Goal: Find specific page/section

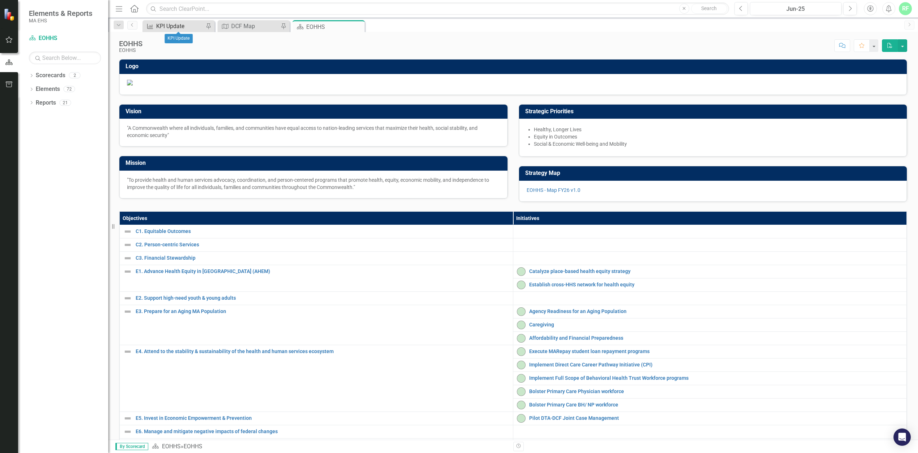
click at [182, 24] on div "KPI Update" at bounding box center [180, 26] width 48 height 9
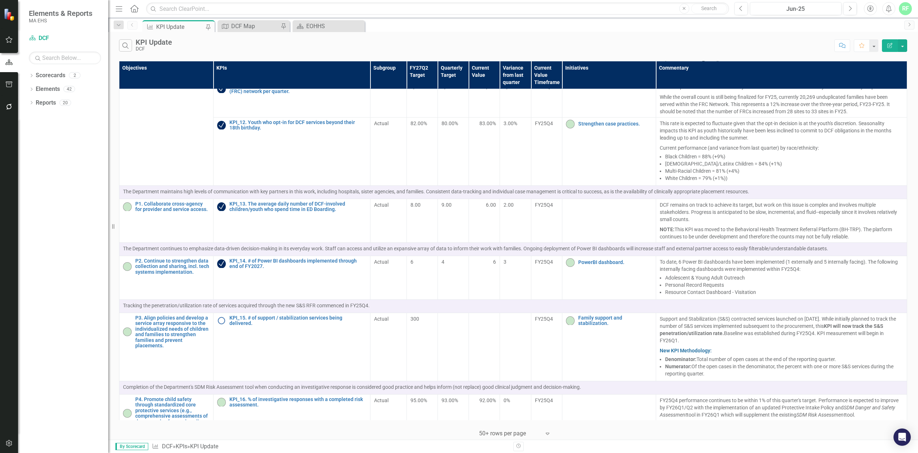
scroll to position [166, 0]
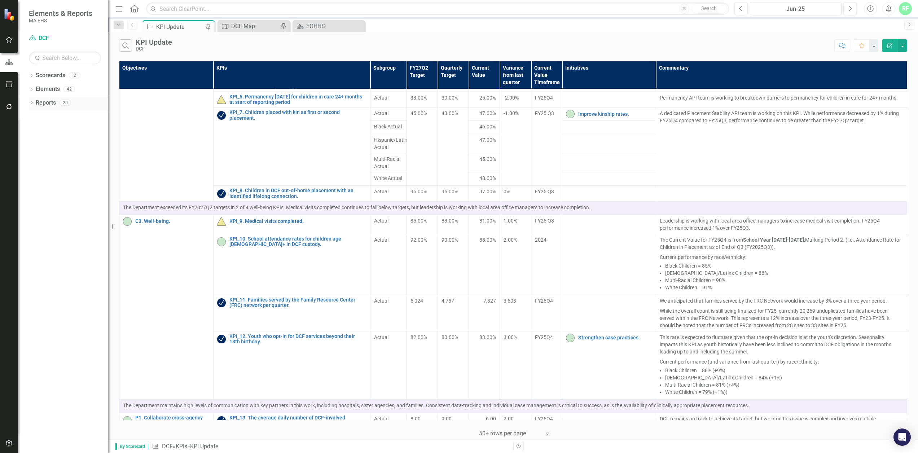
click at [32, 101] on icon "Dropdown" at bounding box center [31, 103] width 5 height 4
click at [35, 128] on icon "Dropdown" at bounding box center [34, 130] width 5 height 4
click at [47, 138] on div "DCF Map" at bounding box center [73, 141] width 70 height 6
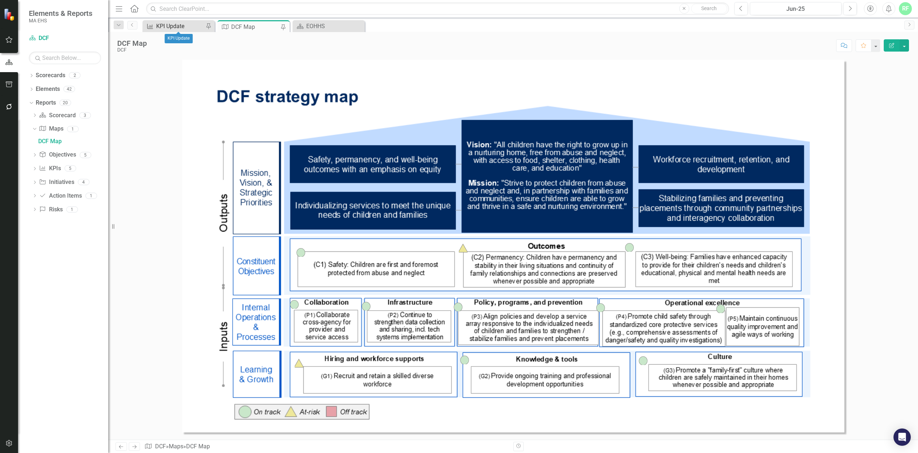
click at [188, 25] on div "KPI Update" at bounding box center [180, 26] width 48 height 9
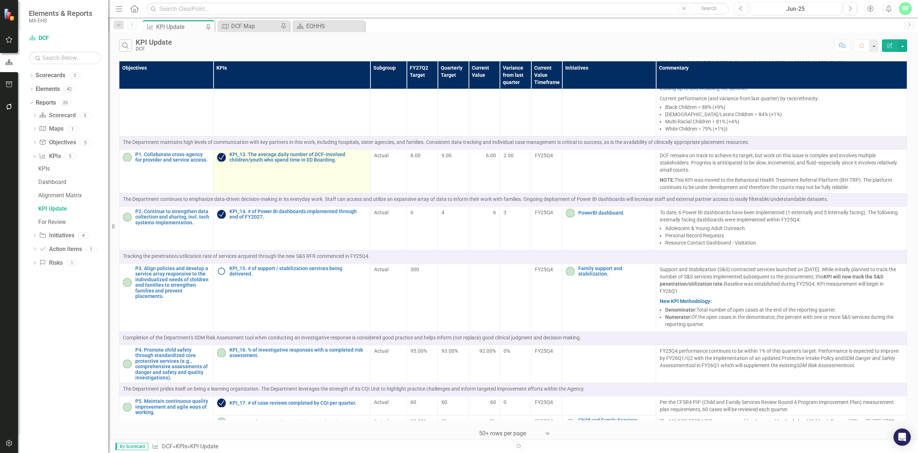
scroll to position [742, 0]
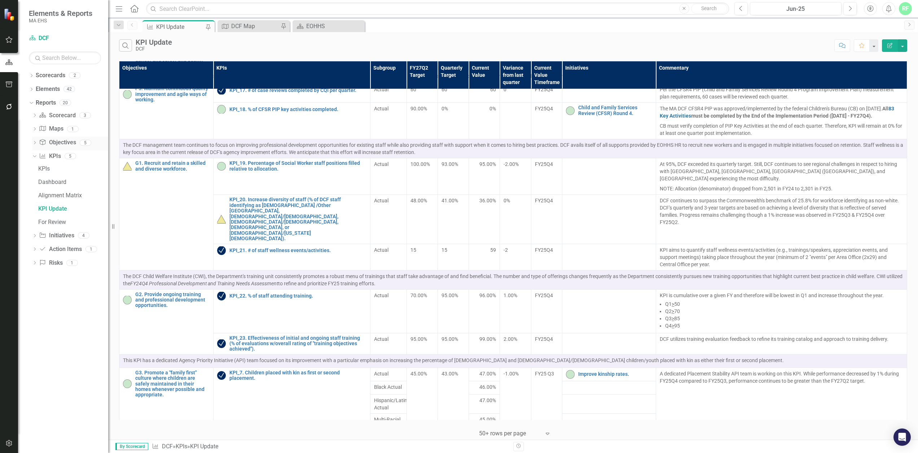
click at [37, 141] on icon "Dropdown" at bounding box center [34, 143] width 5 height 4
click at [35, 234] on icon "Dropdown" at bounding box center [34, 236] width 5 height 4
click at [59, 193] on div "Initiatives" at bounding box center [73, 196] width 70 height 6
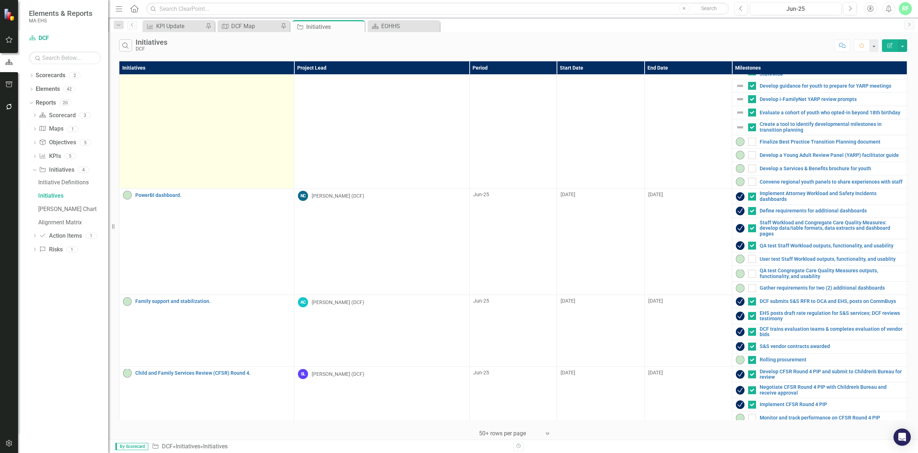
scroll to position [226, 0]
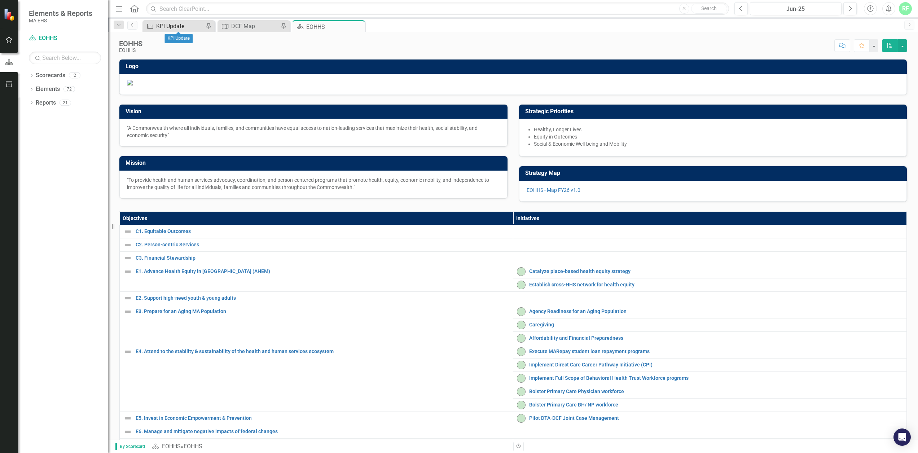
click at [166, 26] on div "KPI Update" at bounding box center [180, 26] width 48 height 9
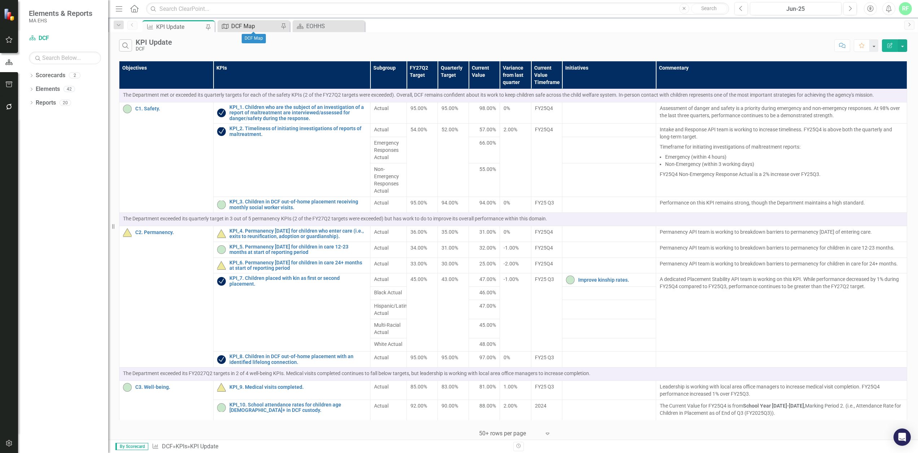
click at [254, 28] on div "DCF Map" at bounding box center [255, 26] width 48 height 9
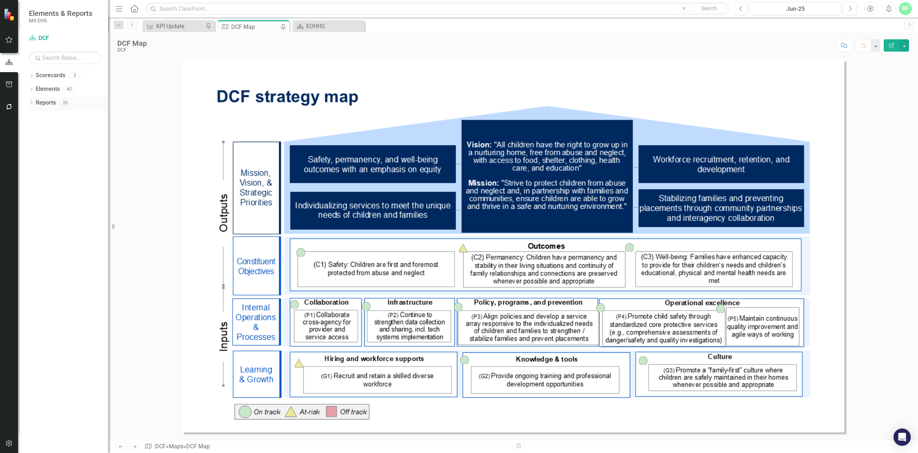
click at [31, 101] on icon "Dropdown" at bounding box center [31, 103] width 5 height 4
click at [66, 231] on div "For Review" at bounding box center [73, 234] width 70 height 6
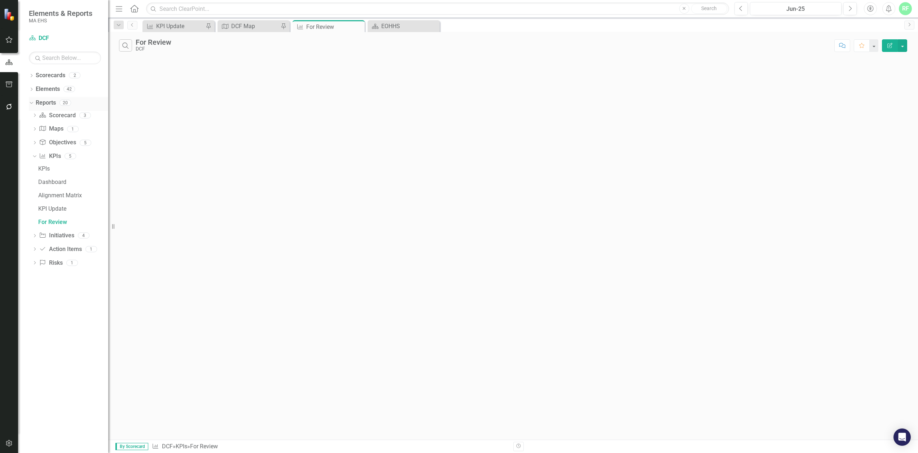
click at [47, 102] on link "Reports" at bounding box center [46, 103] width 20 height 8
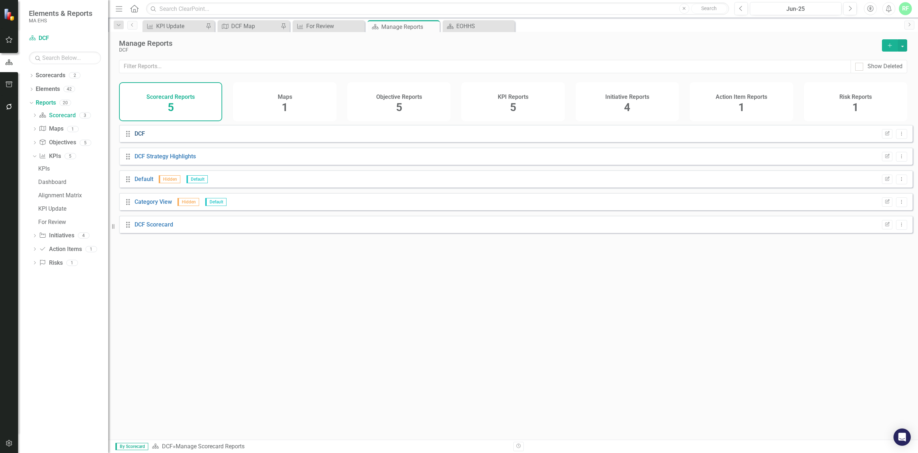
click at [137, 137] on link "DCF" at bounding box center [140, 133] width 10 height 7
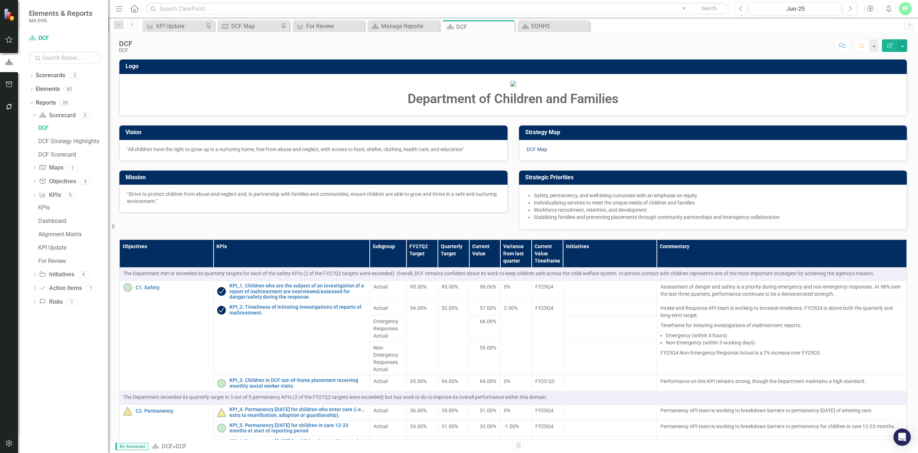
click at [537, 152] on link "DCF Map" at bounding box center [537, 149] width 21 height 6
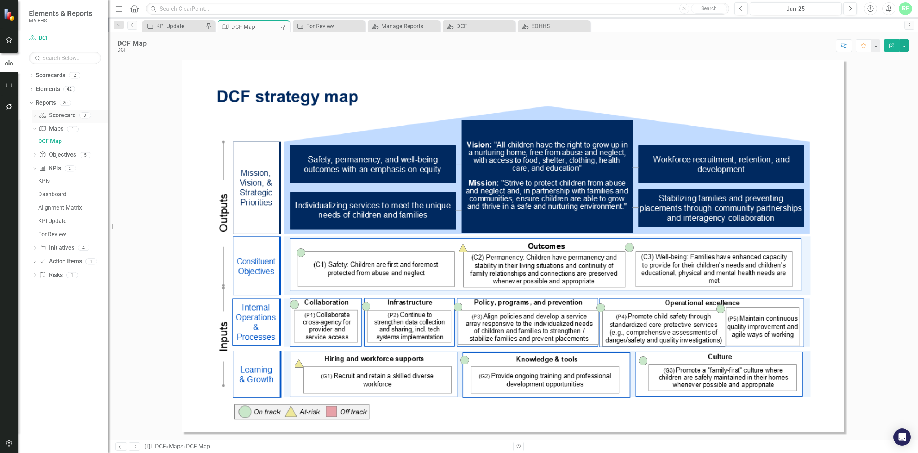
click at [32, 114] on icon "Dropdown" at bounding box center [34, 116] width 5 height 4
click at [68, 139] on div "DCF Strategy Highlights" at bounding box center [73, 141] width 70 height 6
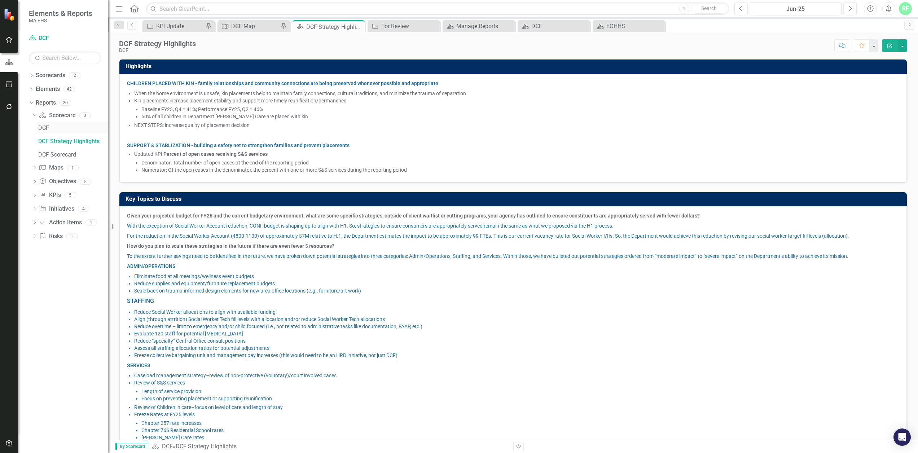
click at [40, 125] on div "DCF" at bounding box center [73, 128] width 70 height 6
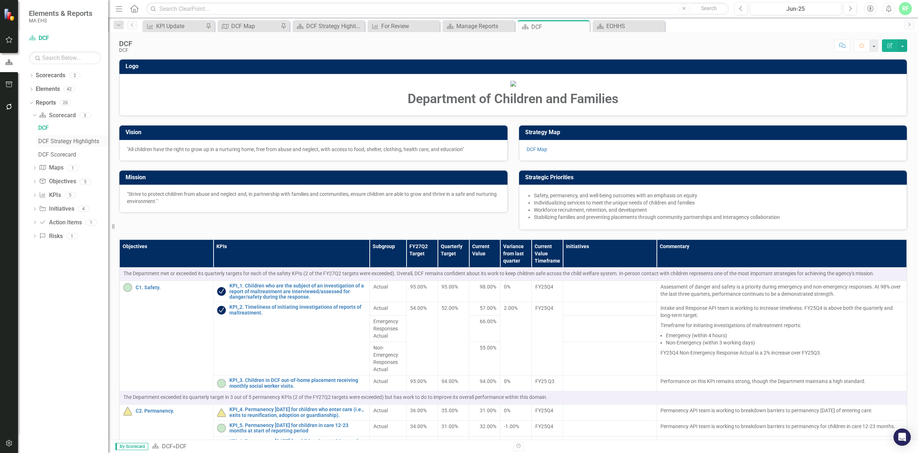
click at [88, 139] on div "DCF Strategy Highlights" at bounding box center [73, 141] width 70 height 6
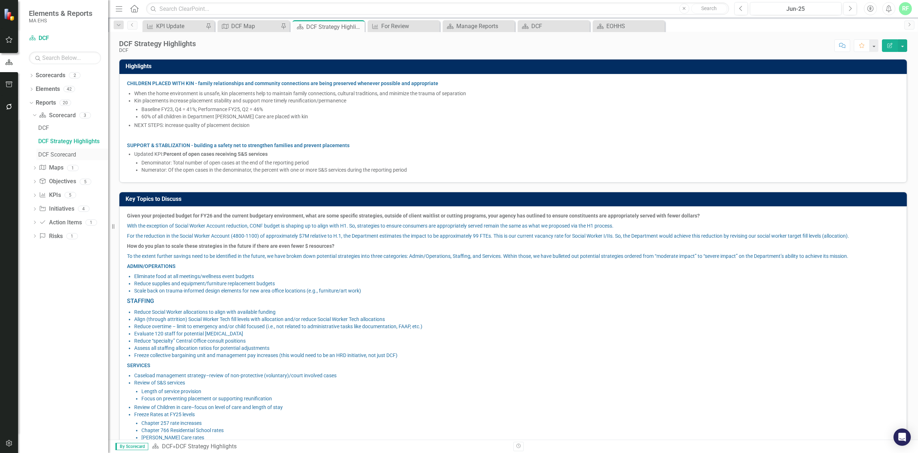
click at [66, 155] on div "DCF Scorecard" at bounding box center [73, 154] width 70 height 6
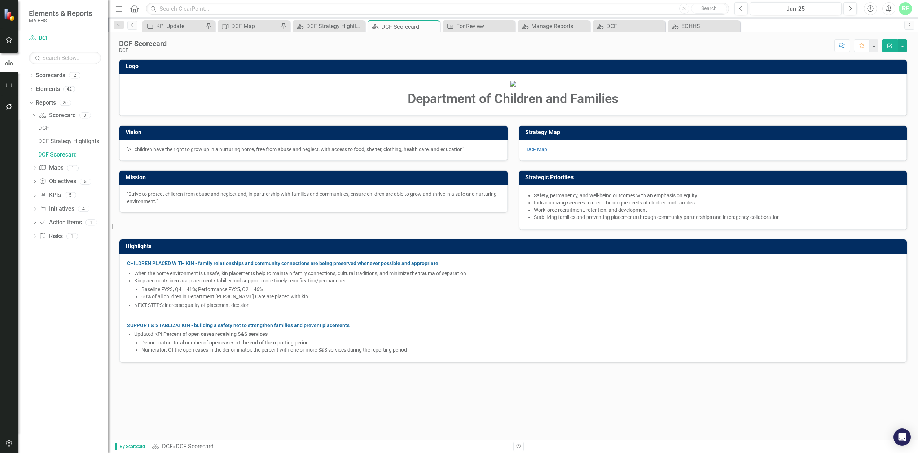
scroll to position [3, 0]
click at [30, 90] on icon "Dropdown" at bounding box center [31, 90] width 5 height 4
click at [36, 249] on icon "Dropdown" at bounding box center [34, 251] width 5 height 4
click at [65, 220] on div "Objectives" at bounding box center [73, 223] width 70 height 6
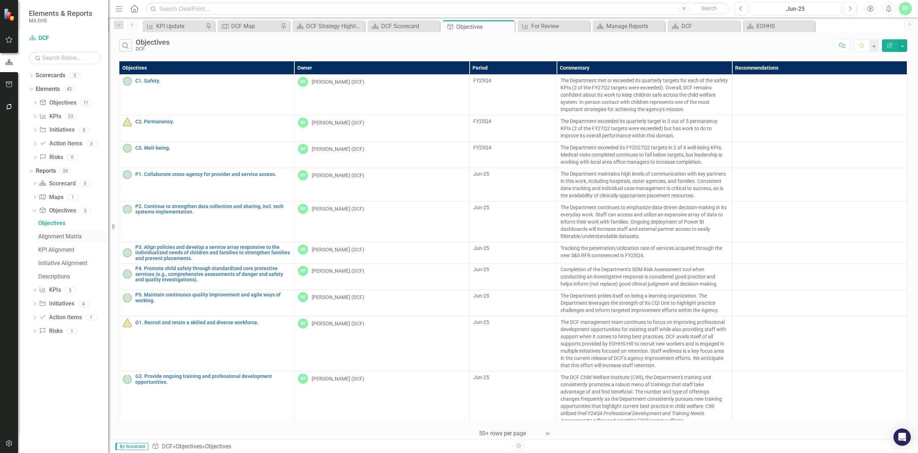
click at [80, 234] on div "Alignment Matrix" at bounding box center [73, 236] width 70 height 6
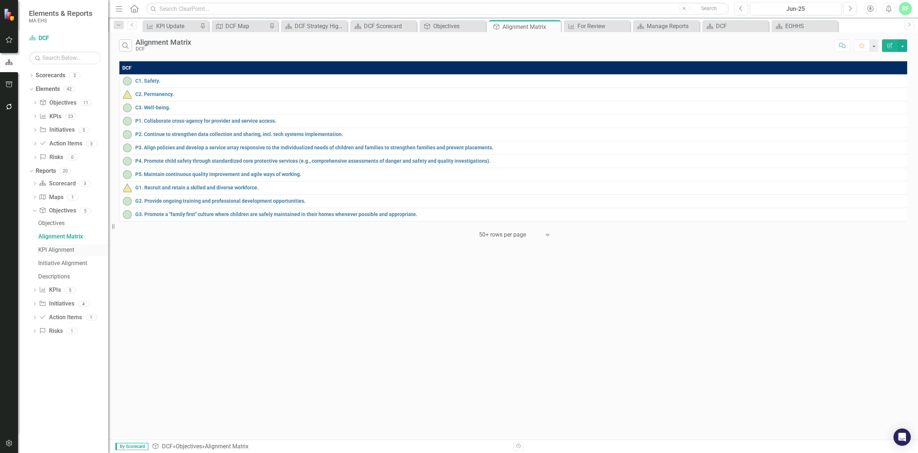
click at [69, 247] on div "KPI Alignment" at bounding box center [73, 250] width 70 height 6
click at [65, 260] on div "Initiative Alignment" at bounding box center [73, 263] width 70 height 6
click at [47, 273] on div "Descriptions" at bounding box center [73, 276] width 70 height 6
click at [36, 289] on icon "Dropdown" at bounding box center [34, 291] width 5 height 4
click at [57, 287] on div "For Review" at bounding box center [73, 290] width 70 height 6
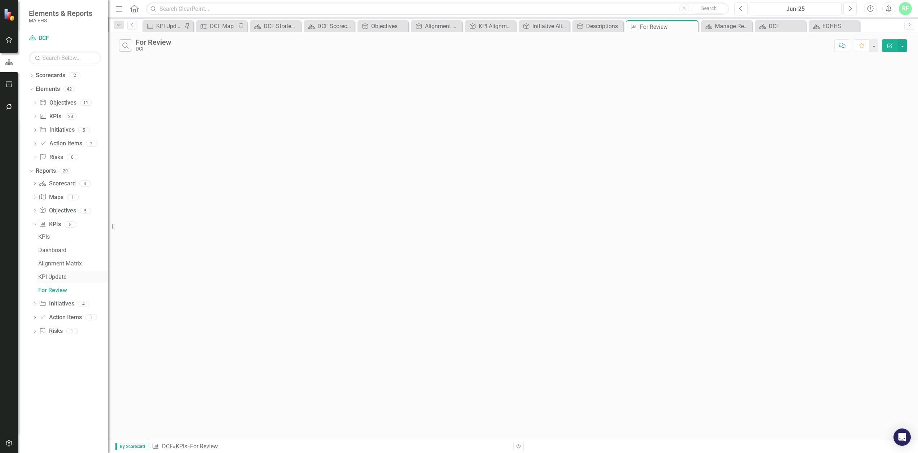
click at [56, 274] on div "KPI Update" at bounding box center [73, 277] width 70 height 6
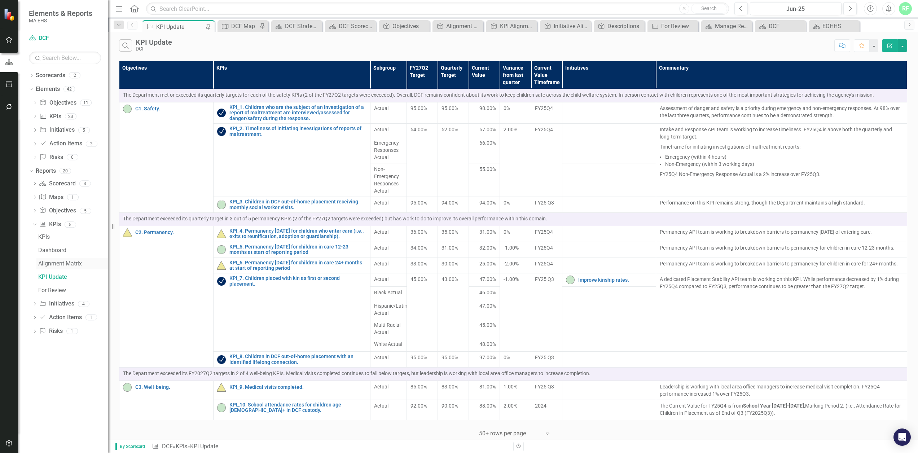
click at [60, 260] on div "Alignment Matrix" at bounding box center [73, 263] width 70 height 6
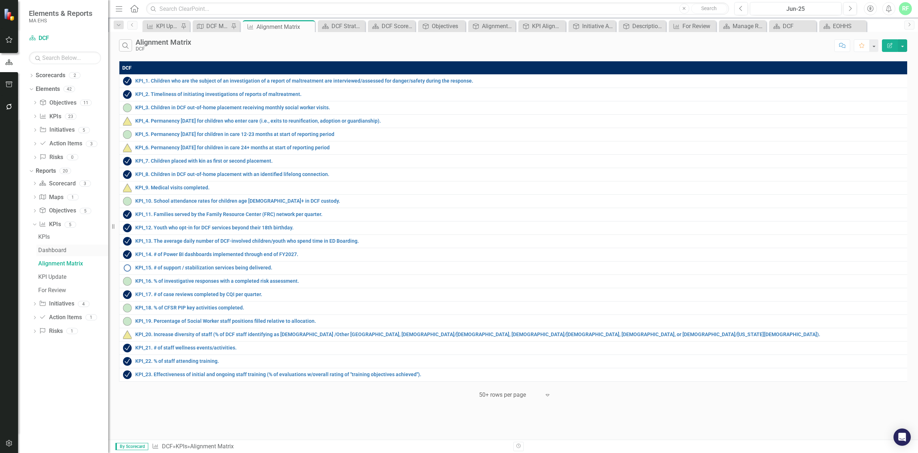
click at [58, 249] on div "Dashboard" at bounding box center [73, 250] width 70 height 6
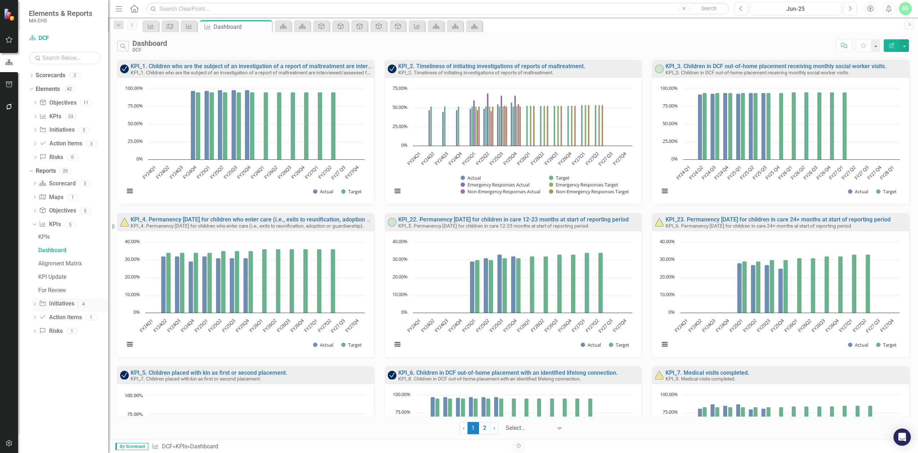
click at [35, 303] on icon "Dropdown" at bounding box center [34, 305] width 5 height 4
click at [57, 248] on div "Initiative Definitions" at bounding box center [73, 250] width 70 height 6
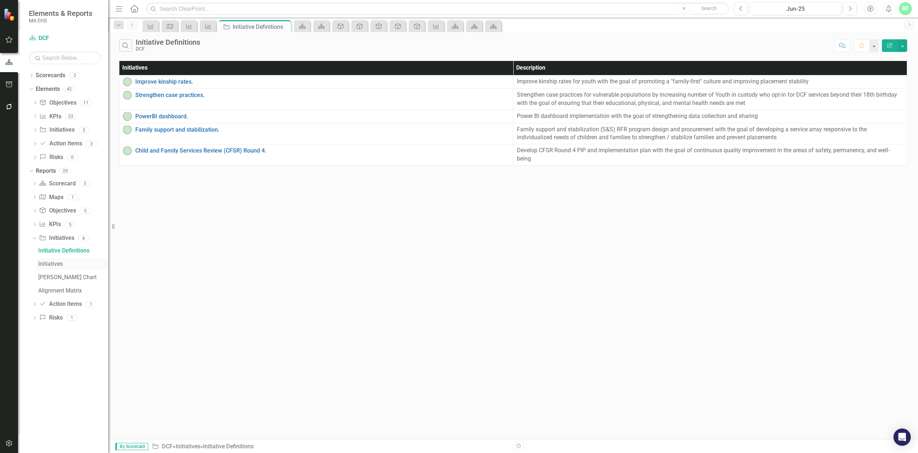
click at [55, 261] on div "Initiatives" at bounding box center [73, 264] width 70 height 6
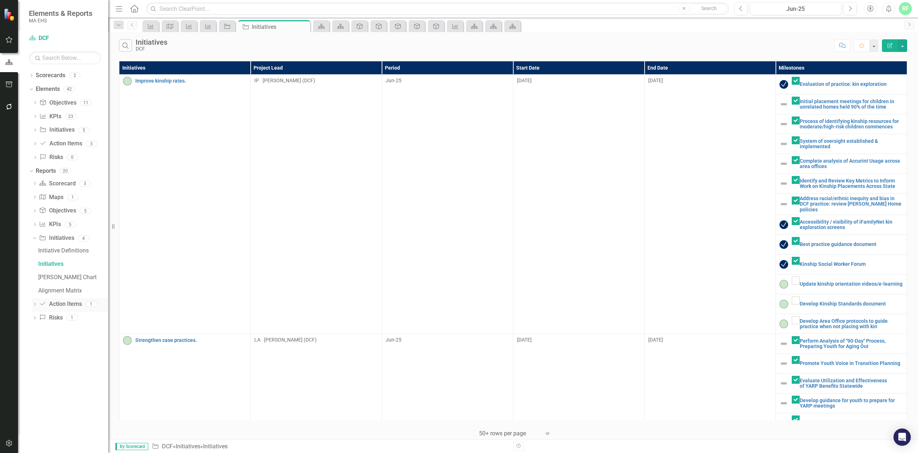
click at [35, 298] on div "Dropdown Action Item Action Items 1" at bounding box center [70, 305] width 76 height 14
click at [66, 300] on link "Action Item Action Items" at bounding box center [60, 304] width 43 height 8
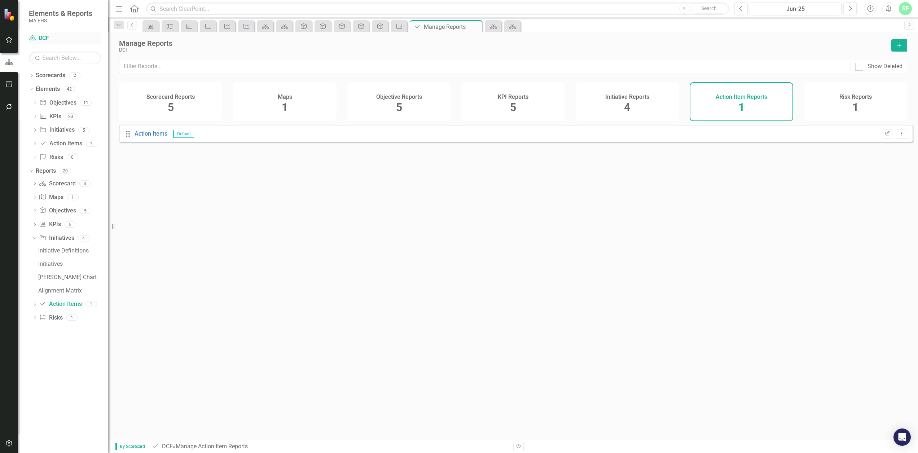
click at [44, 39] on link "Scorecard DCF" at bounding box center [65, 38] width 72 height 8
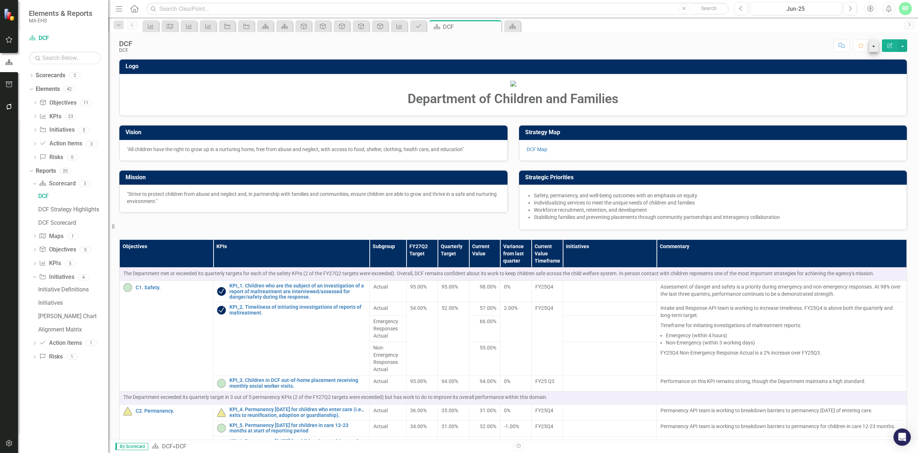
click at [875, 47] on button "button" at bounding box center [873, 45] width 9 height 13
click at [757, 30] on div "KPI Map KPI KPI Initiative Initiative Scorecard Scorecard Objective Objective O…" at bounding box center [521, 26] width 760 height 12
click at [903, 48] on button "button" at bounding box center [902, 45] width 9 height 13
click at [880, 98] on link "PDF Export to PDF" at bounding box center [877, 101] width 58 height 13
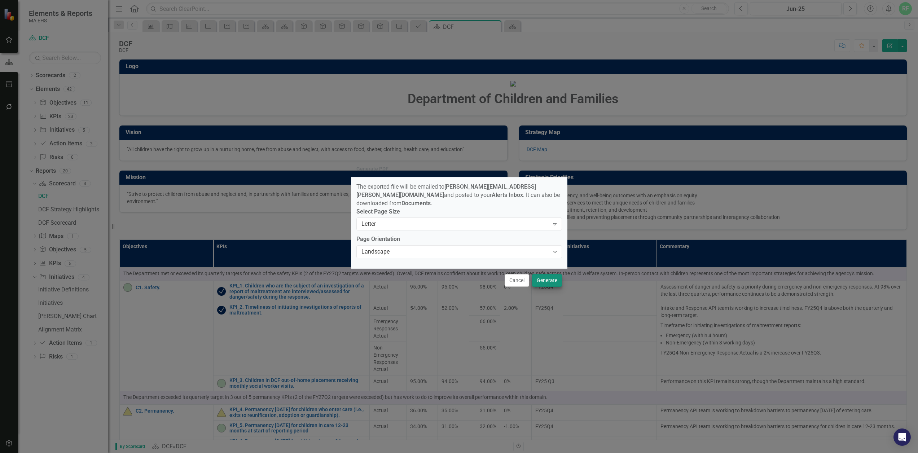
click at [540, 277] on button "Generate" at bounding box center [547, 280] width 30 height 13
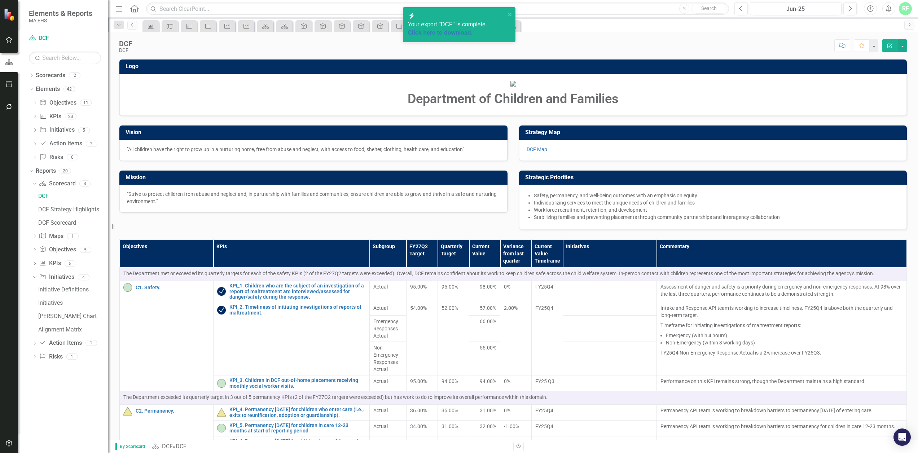
click at [473, 21] on span "Your export "DCF" is complete. Click here to download." at bounding box center [456, 29] width 97 height 16
click at [734, 36] on div "DCF DCF Score: N/A Jun-25 Completed Comment Favorite Edit Report" at bounding box center [513, 43] width 810 height 22
click at [740, 36] on div "DCF DCF Score: N/A Jun-25 Completed Comment Favorite Edit Report" at bounding box center [513, 43] width 810 height 22
click at [64, 207] on div "DCF Strategy Highlights" at bounding box center [73, 209] width 70 height 6
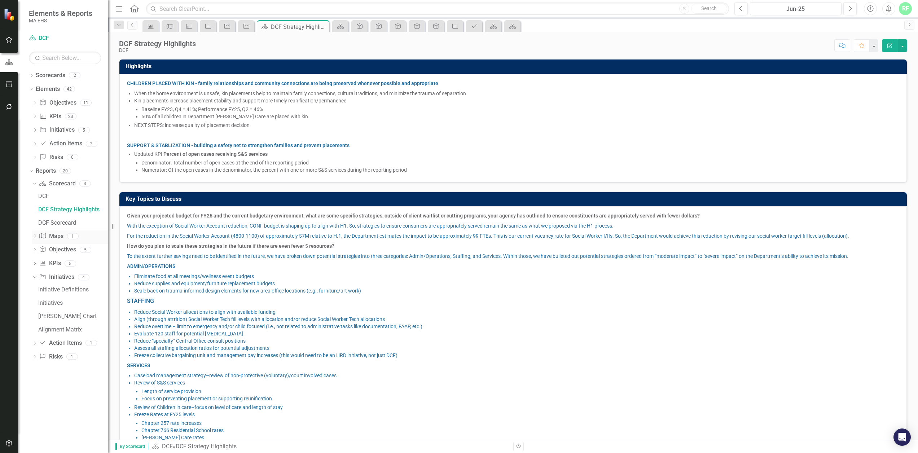
click at [57, 232] on link "Map Maps" at bounding box center [51, 236] width 24 height 8
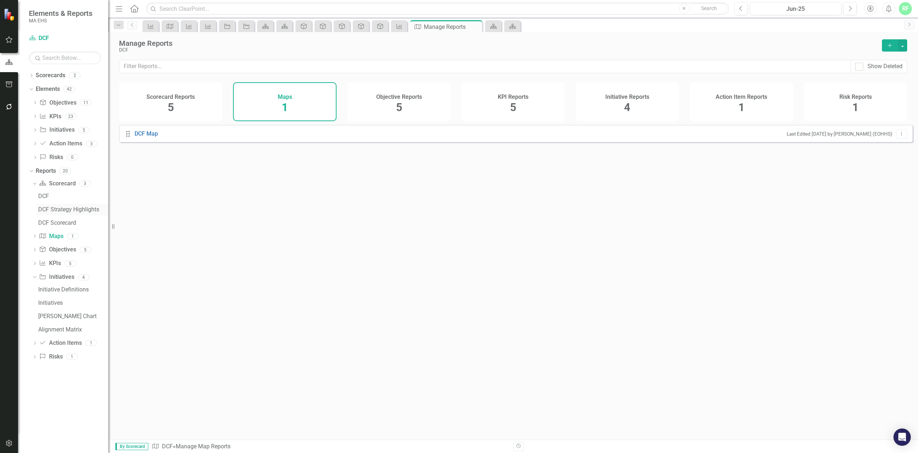
click at [68, 207] on div "DCF Strategy Highlights" at bounding box center [73, 209] width 70 height 6
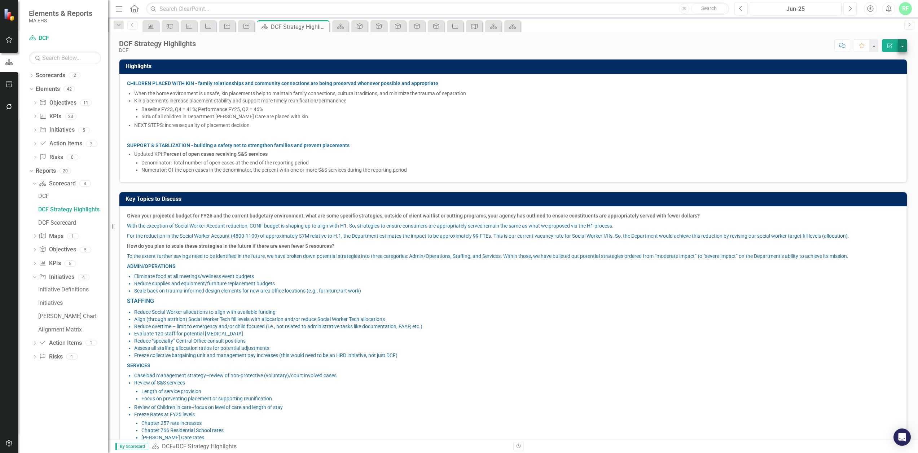
click at [902, 41] on button "button" at bounding box center [902, 45] width 9 height 13
click at [893, 98] on link "PDF Export to PDF" at bounding box center [877, 101] width 58 height 13
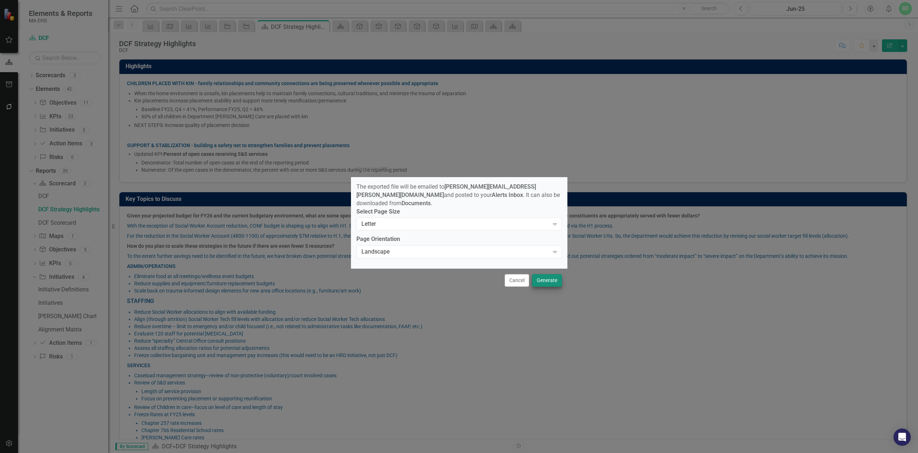
click at [548, 277] on button "Generate" at bounding box center [547, 280] width 30 height 13
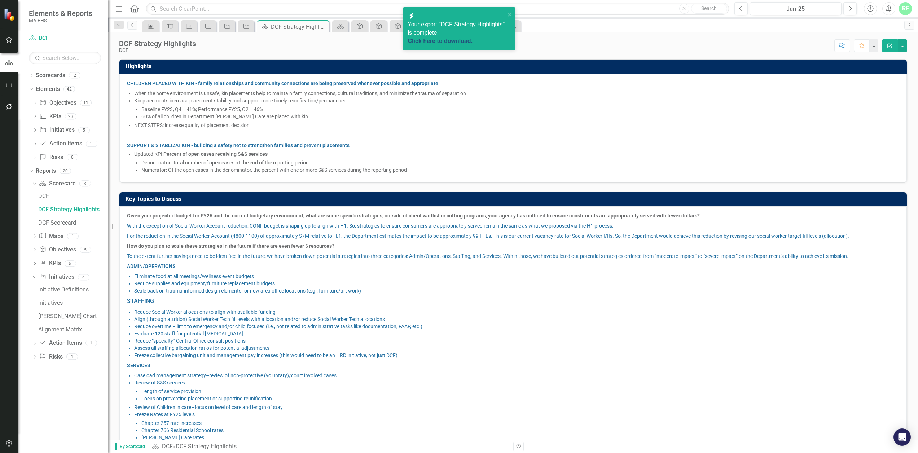
click at [455, 38] on link "Click here to download." at bounding box center [440, 41] width 65 height 6
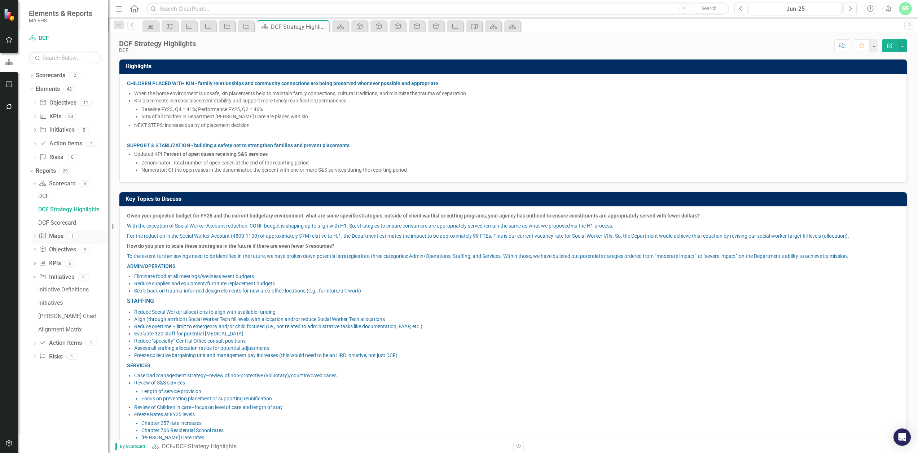
click at [50, 232] on link "Map Maps" at bounding box center [51, 236] width 24 height 8
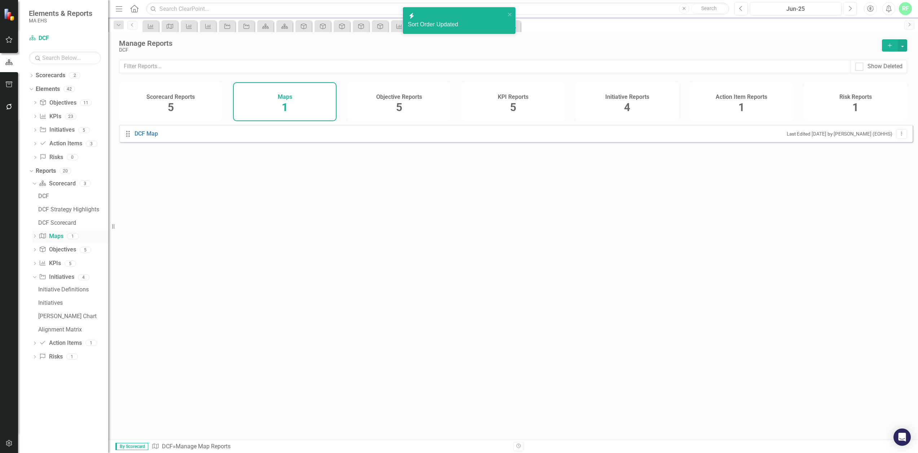
click at [57, 233] on link "Map Maps" at bounding box center [51, 236] width 24 height 8
click at [36, 235] on icon "Dropdown" at bounding box center [34, 237] width 5 height 4
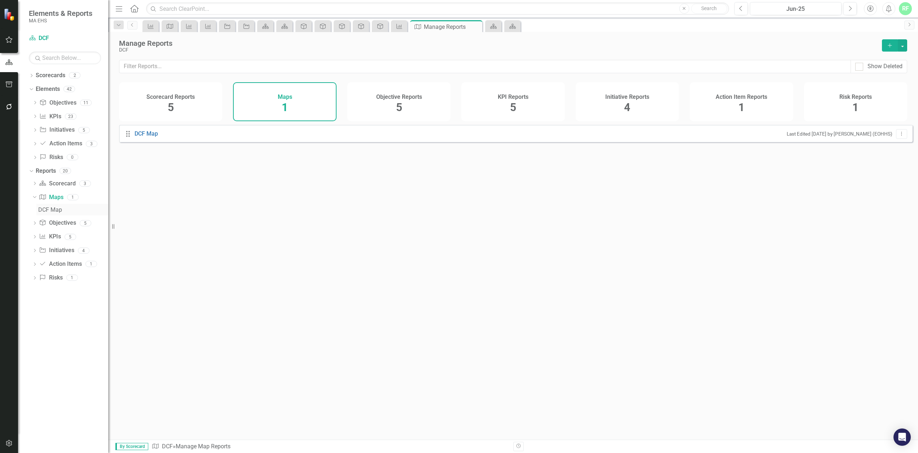
click at [51, 207] on div "DCF Map" at bounding box center [73, 210] width 70 height 6
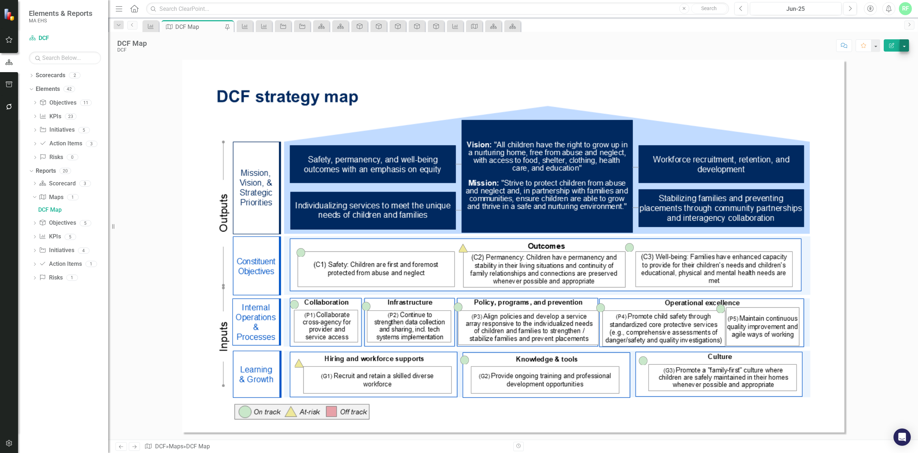
click at [906, 44] on button "button" at bounding box center [904, 45] width 9 height 12
click at [896, 71] on link "PDF Export to PDF" at bounding box center [880, 72] width 57 height 13
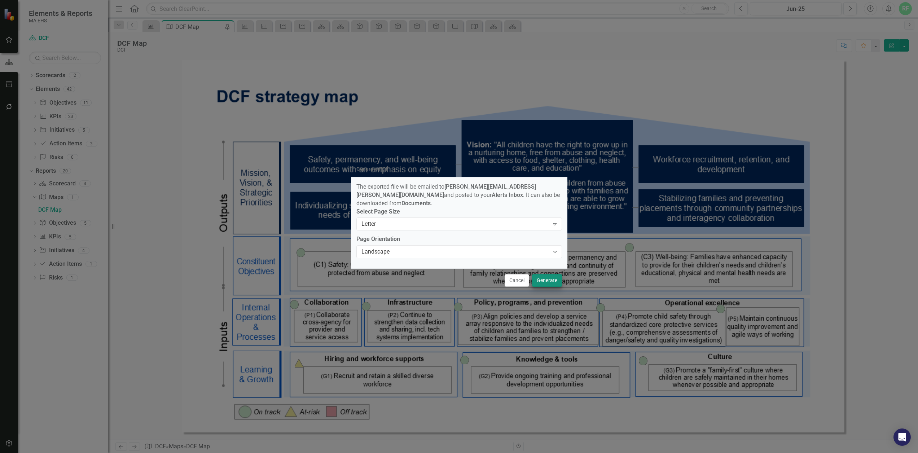
click at [544, 281] on button "Generate" at bounding box center [547, 280] width 30 height 13
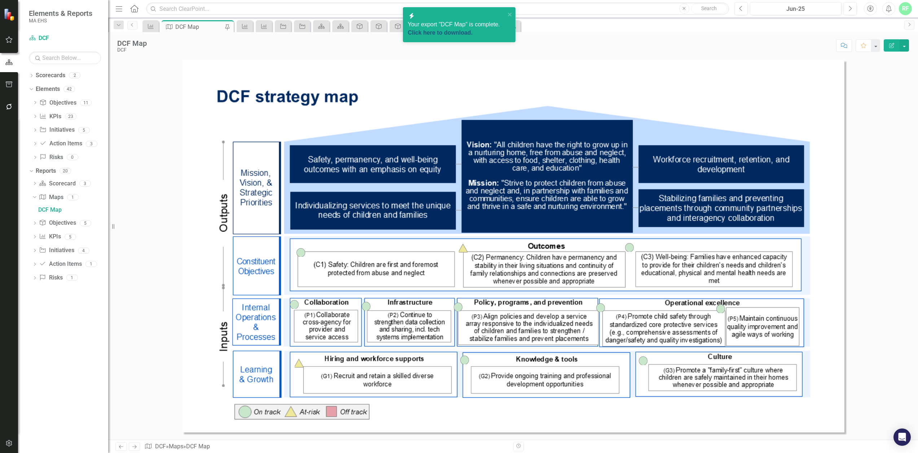
click at [473, 30] on link "Click here to download." at bounding box center [440, 33] width 65 height 6
click at [720, 73] on img at bounding box center [513, 246] width 662 height 373
click at [36, 249] on icon "Dropdown" at bounding box center [34, 251] width 5 height 4
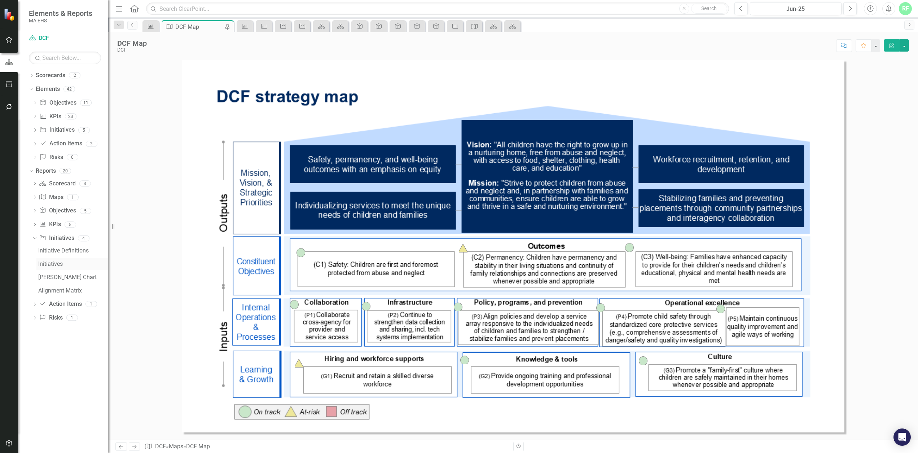
click at [60, 261] on div "Initiatives" at bounding box center [73, 264] width 70 height 6
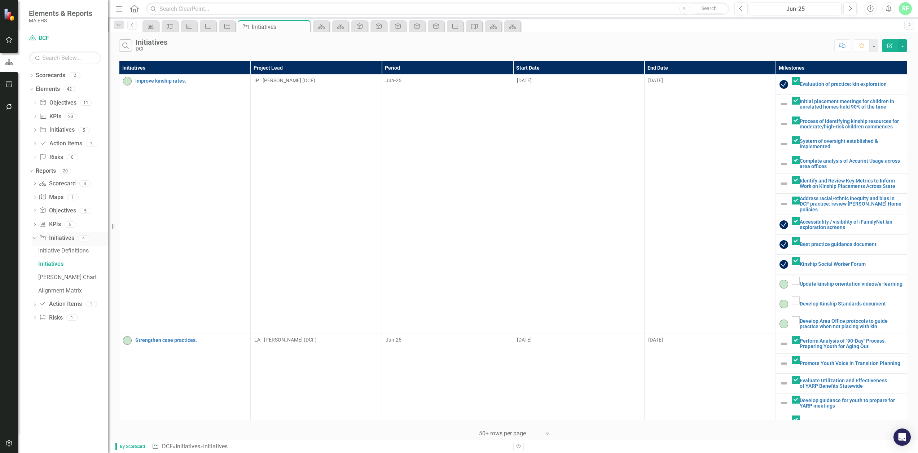
click at [35, 237] on icon at bounding box center [34, 238] width 3 height 2
click at [36, 237] on icon "Dropdown" at bounding box center [34, 239] width 5 height 4
click at [33, 129] on icon "Dropdown" at bounding box center [34, 131] width 5 height 4
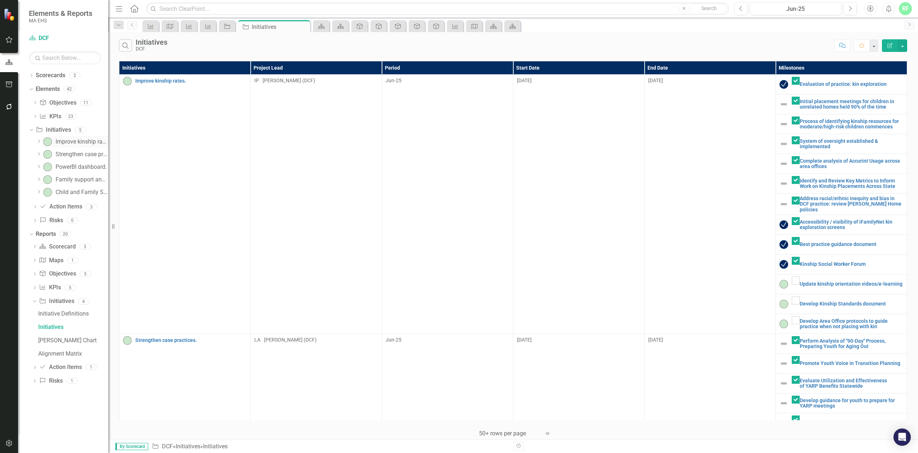
click at [79, 139] on div "Improve kinship rates." at bounding box center [82, 142] width 53 height 6
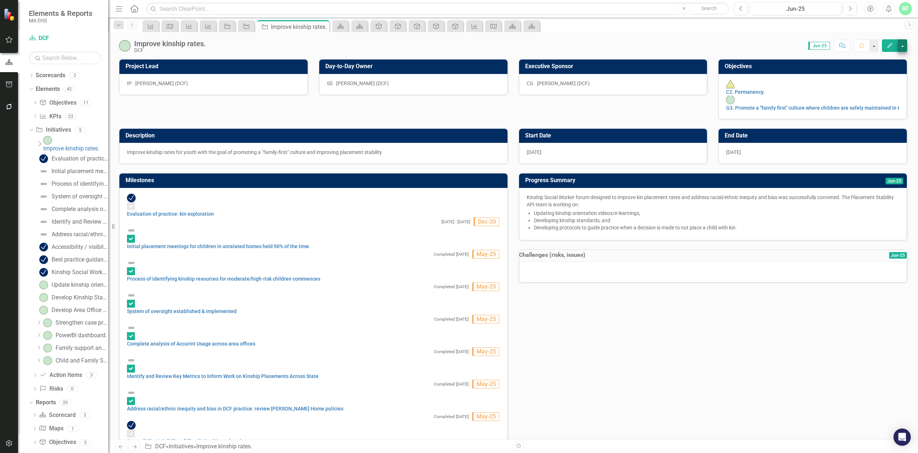
click at [903, 46] on button "button" at bounding box center [902, 45] width 9 height 13
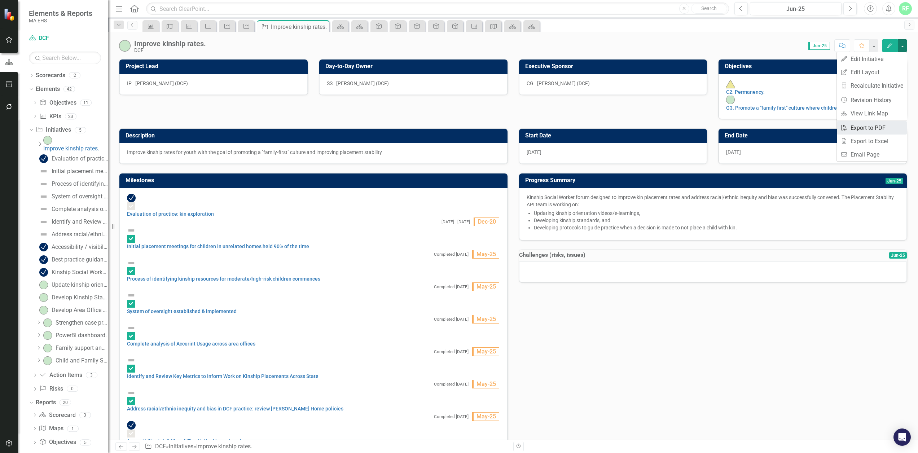
click at [882, 130] on link "PDF Export to PDF" at bounding box center [872, 127] width 70 height 13
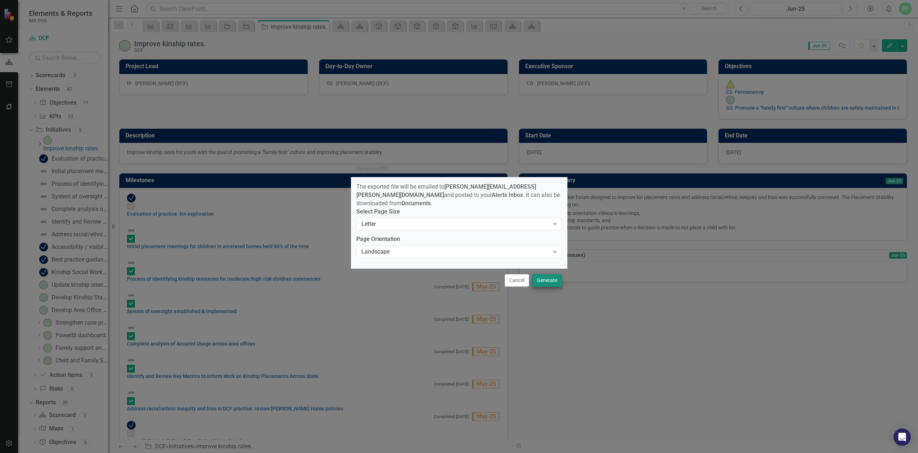
click at [545, 276] on button "Generate" at bounding box center [547, 280] width 30 height 13
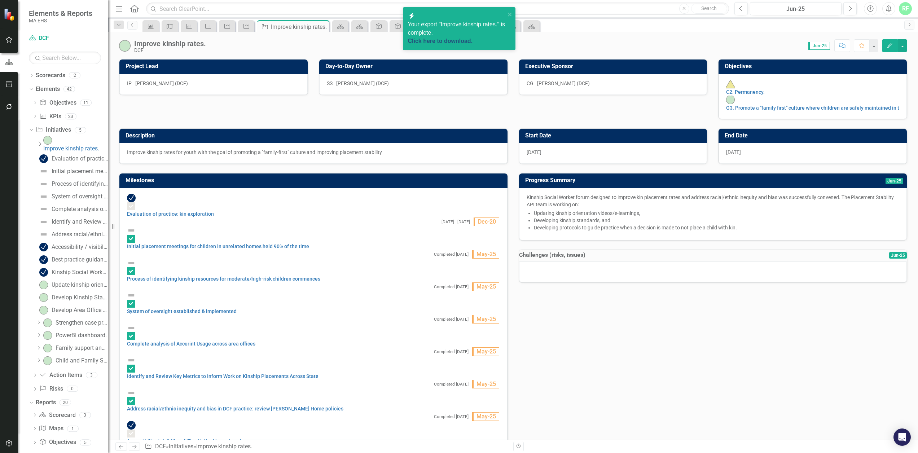
click at [463, 38] on link "Click here to download." at bounding box center [440, 41] width 65 height 6
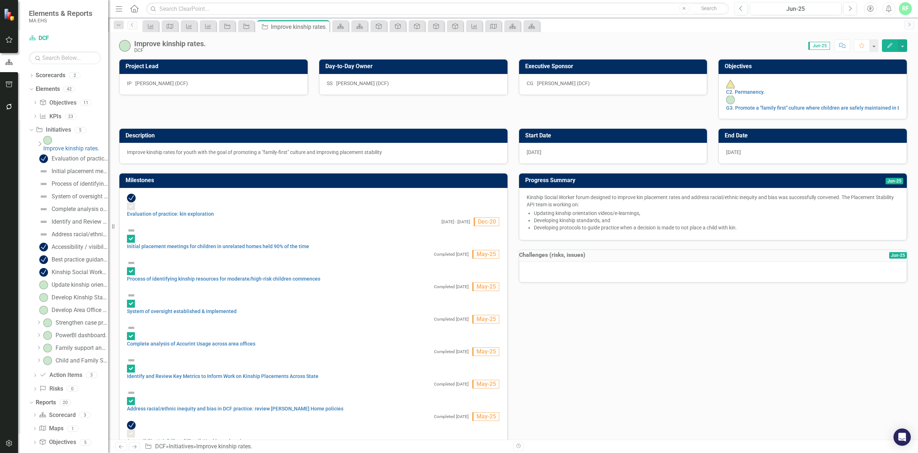
click at [43, 141] on icon "Dropdown" at bounding box center [39, 144] width 7 height 6
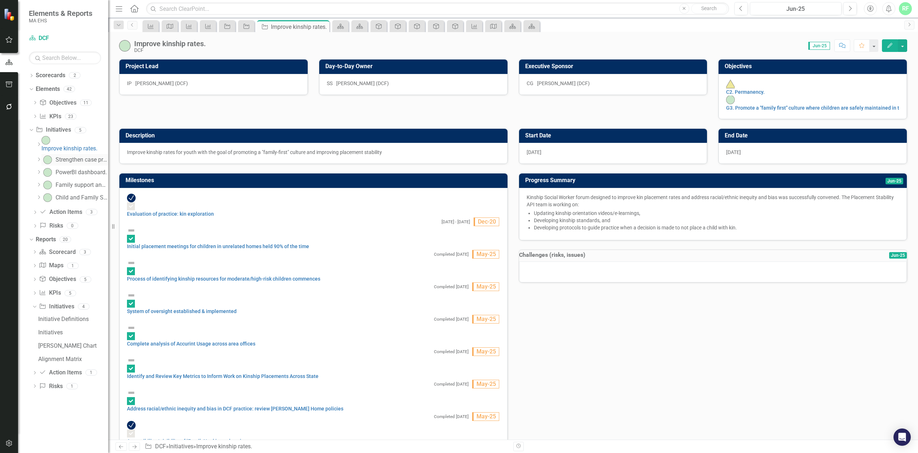
click at [66, 157] on div "Strengthen case practices." at bounding box center [82, 160] width 53 height 6
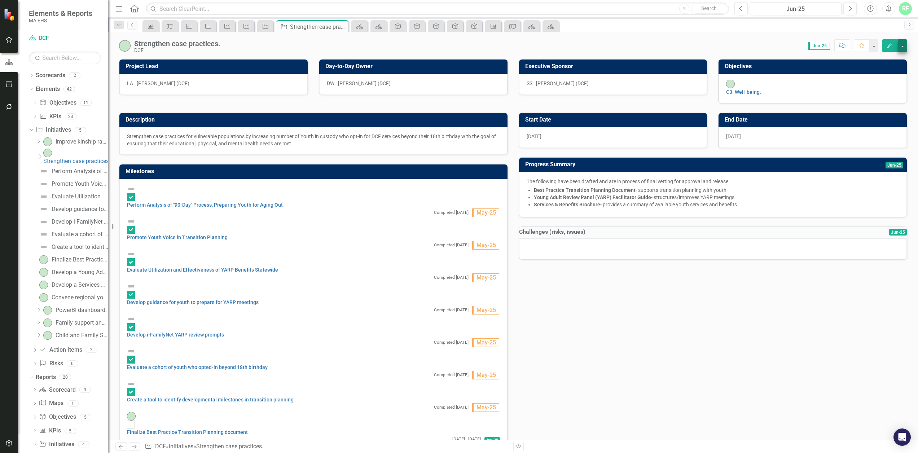
click at [903, 47] on button "button" at bounding box center [902, 45] width 9 height 13
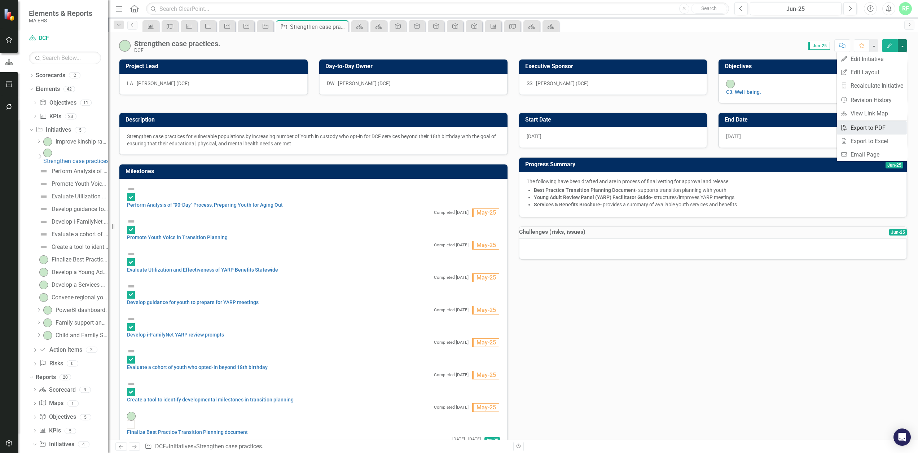
click at [875, 126] on link "PDF Export to PDF" at bounding box center [872, 127] width 70 height 13
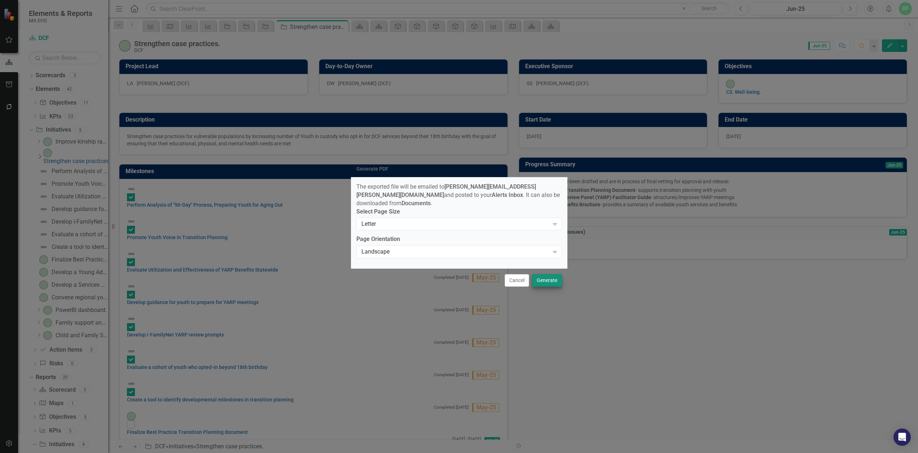
click at [548, 278] on button "Generate" at bounding box center [547, 280] width 30 height 13
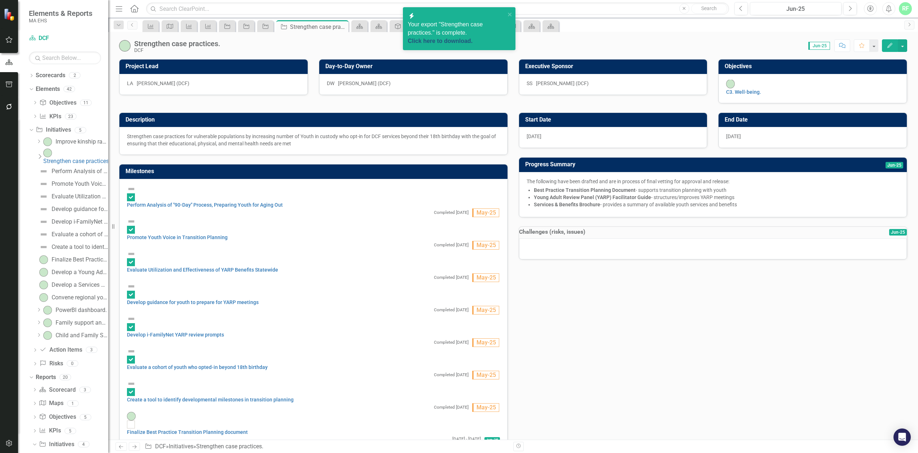
click at [459, 38] on link "Click here to download." at bounding box center [440, 41] width 65 height 6
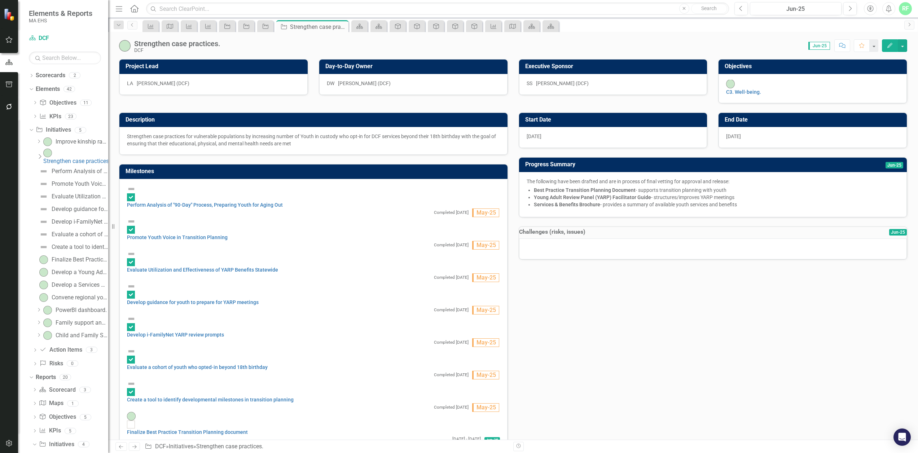
click at [42, 154] on icon "Dropdown" at bounding box center [39, 157] width 7 height 6
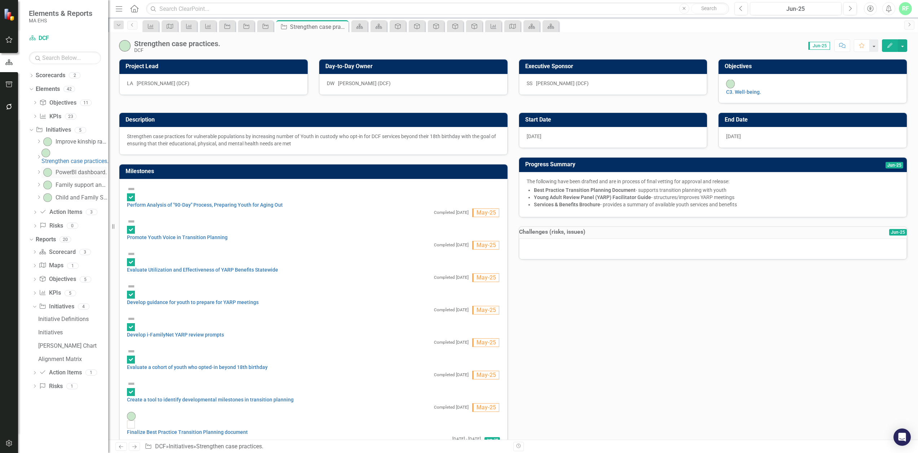
click at [52, 168] on img at bounding box center [47, 172] width 9 height 9
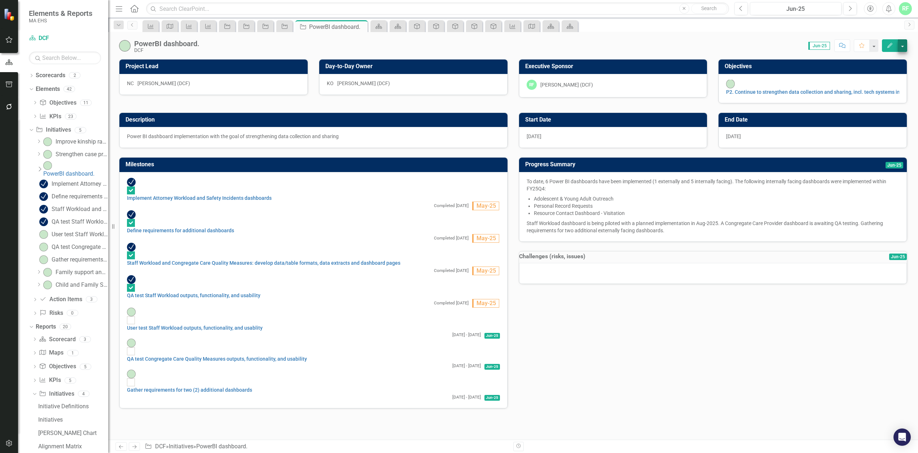
click at [903, 45] on button "button" at bounding box center [902, 45] width 9 height 13
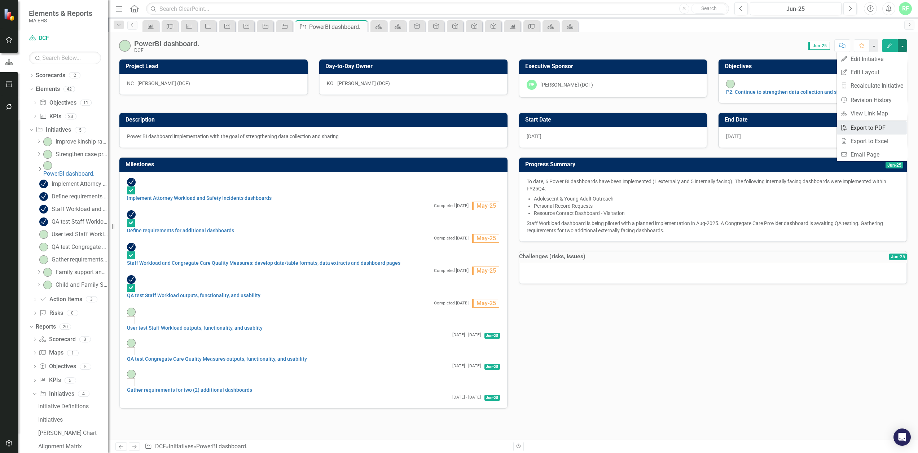
click at [887, 125] on link "PDF Export to PDF" at bounding box center [872, 127] width 70 height 13
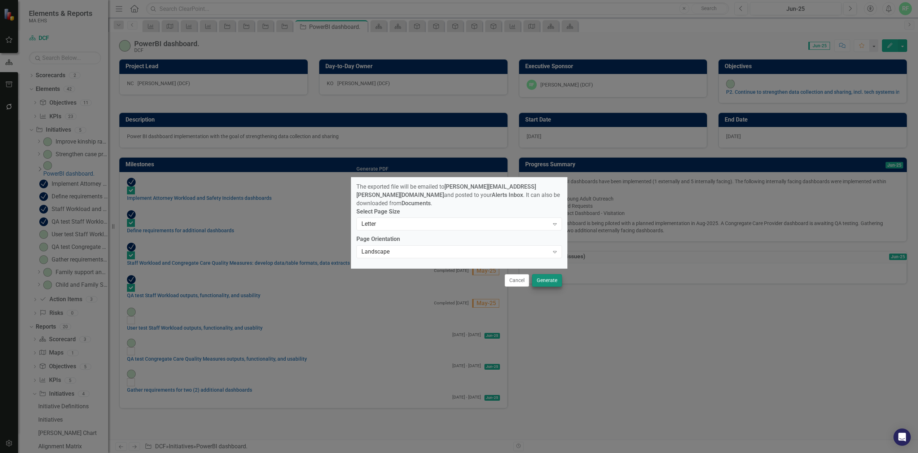
click at [554, 277] on button "Generate" at bounding box center [547, 280] width 30 height 13
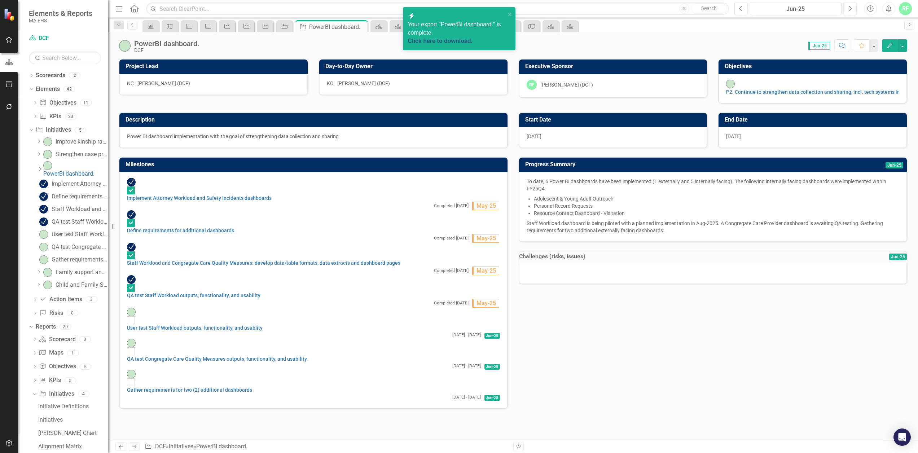
click at [473, 38] on link "Click here to download." at bounding box center [440, 41] width 65 height 6
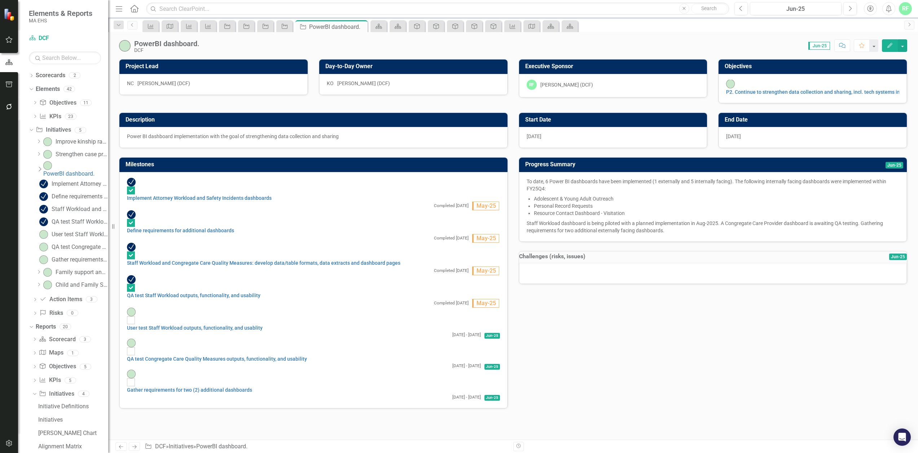
click at [41, 166] on icon "Dropdown" at bounding box center [39, 169] width 7 height 6
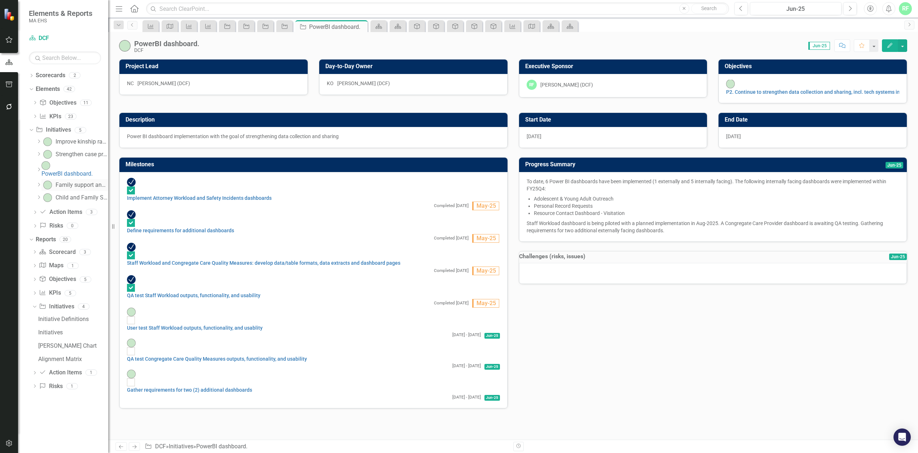
click at [52, 181] on img at bounding box center [47, 185] width 9 height 9
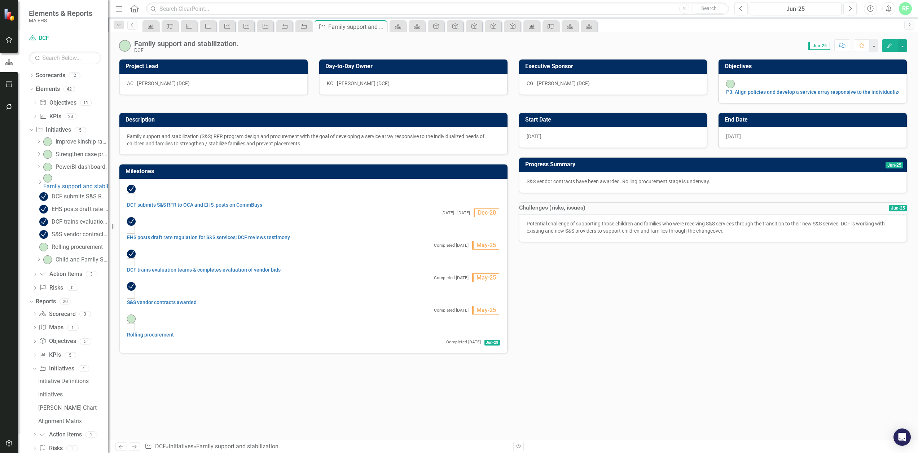
checkbox input "true"
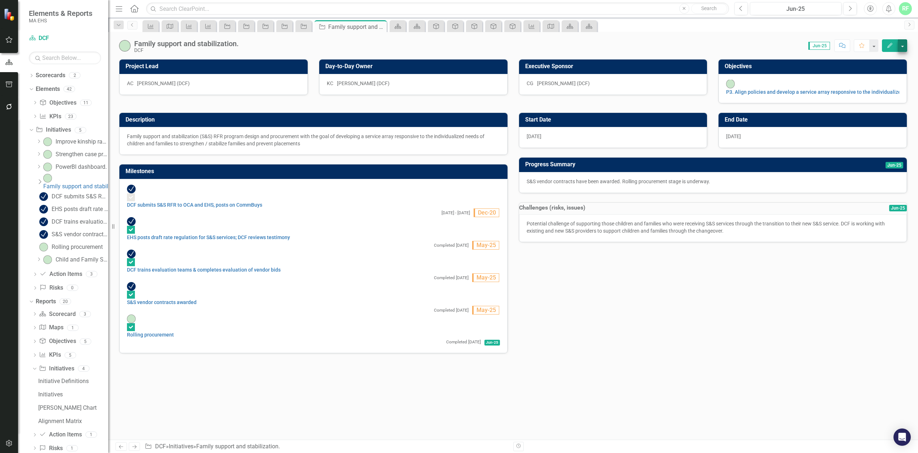
click at [906, 45] on button "button" at bounding box center [902, 45] width 9 height 13
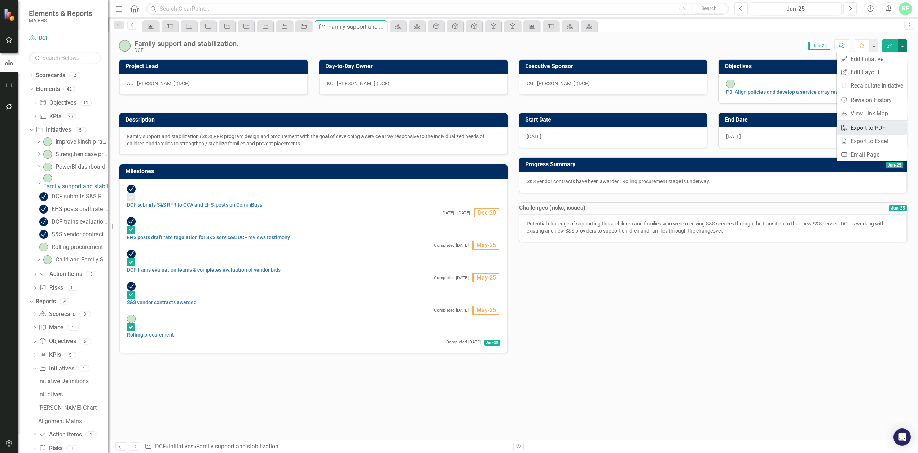
click at [872, 130] on link "PDF Export to PDF" at bounding box center [872, 127] width 70 height 13
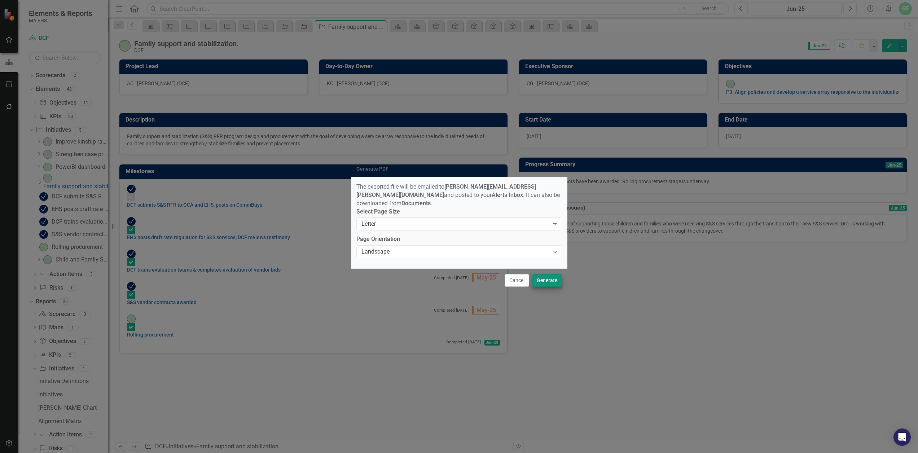
click at [546, 280] on button "Generate" at bounding box center [547, 280] width 30 height 13
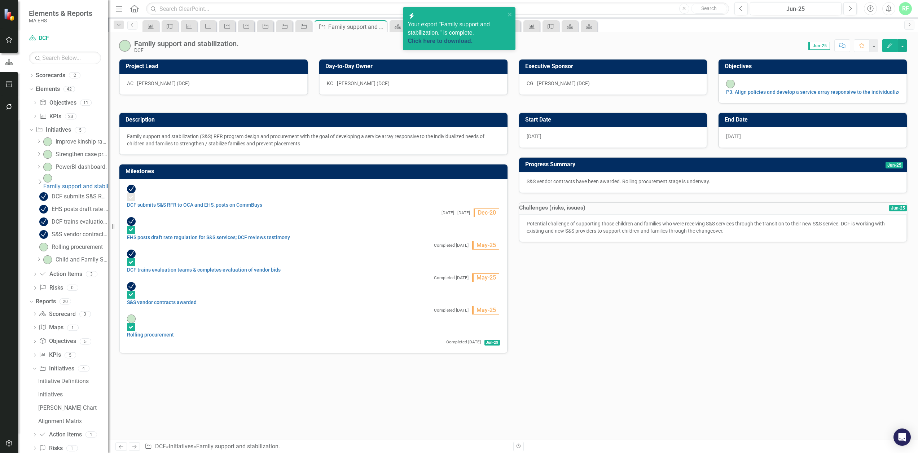
click at [473, 38] on link "Click here to download." at bounding box center [440, 41] width 65 height 6
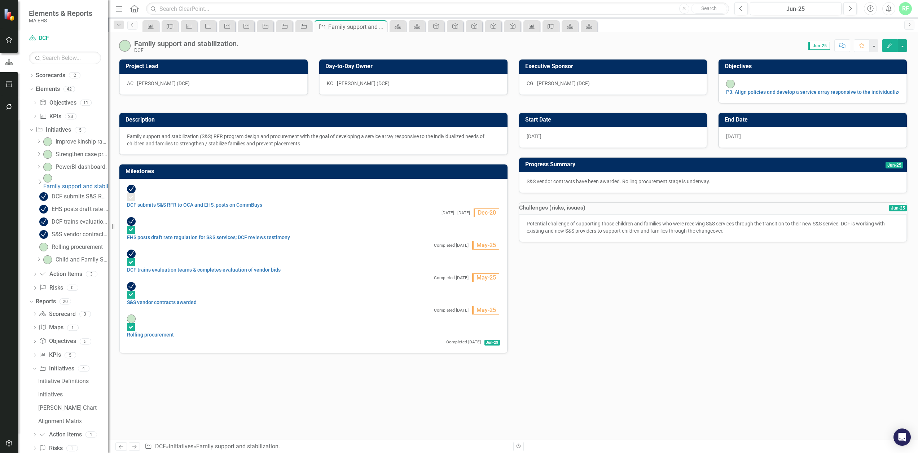
click at [601, 280] on div "Description Family support and stabilization (S&S) RFR program design and procu…" at bounding box center [513, 229] width 799 height 250
click at [43, 179] on icon "Dropdown" at bounding box center [39, 182] width 7 height 6
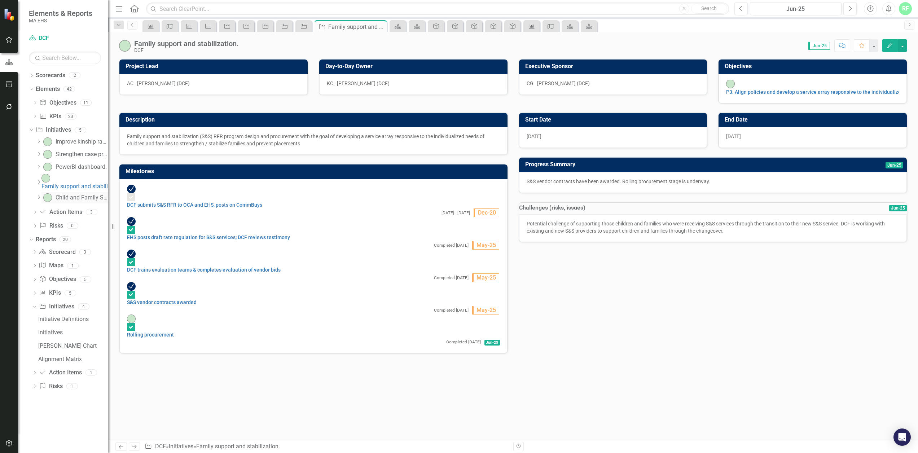
click at [52, 193] on img at bounding box center [47, 197] width 9 height 9
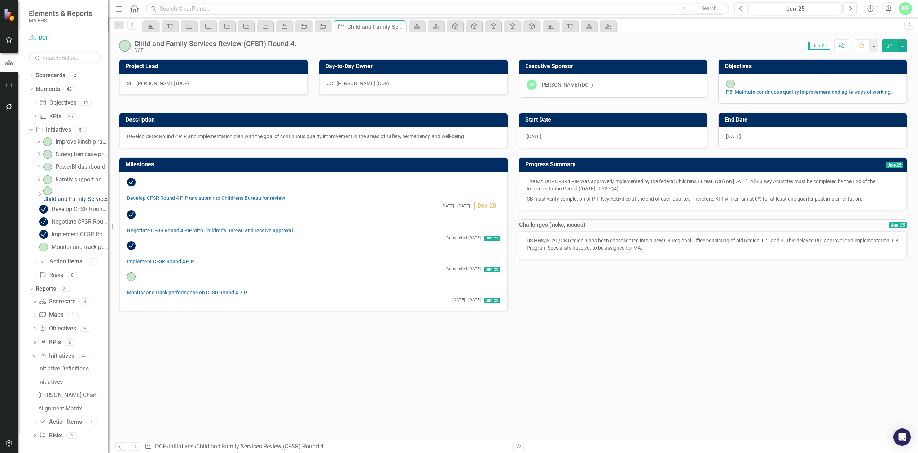
checkbox input "true"
click at [903, 44] on button "button" at bounding box center [902, 45] width 9 height 13
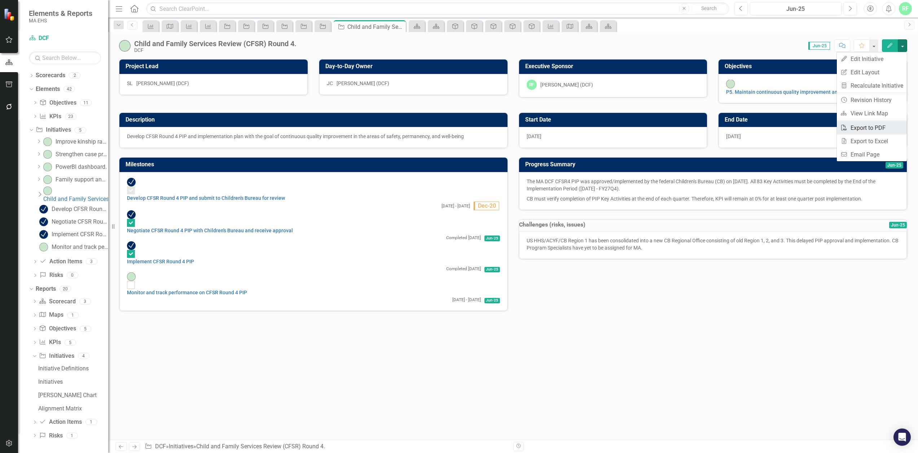
click at [875, 129] on link "PDF Export to PDF" at bounding box center [872, 127] width 70 height 13
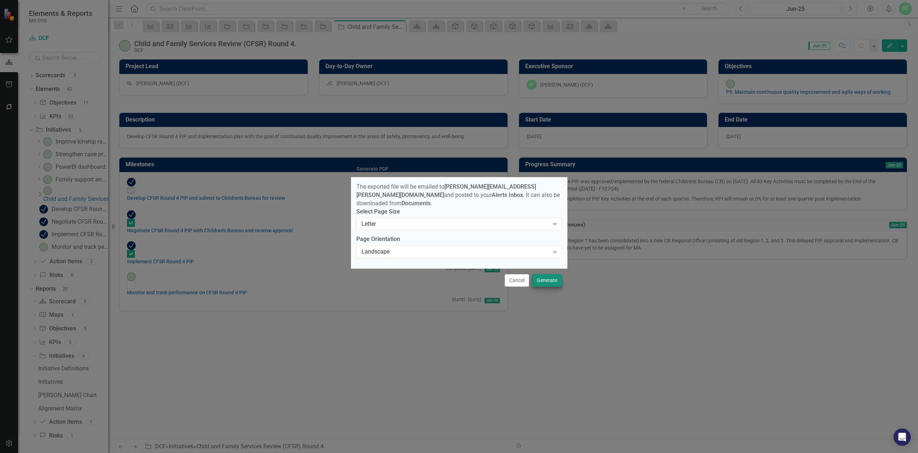
click at [548, 280] on button "Generate" at bounding box center [547, 280] width 30 height 13
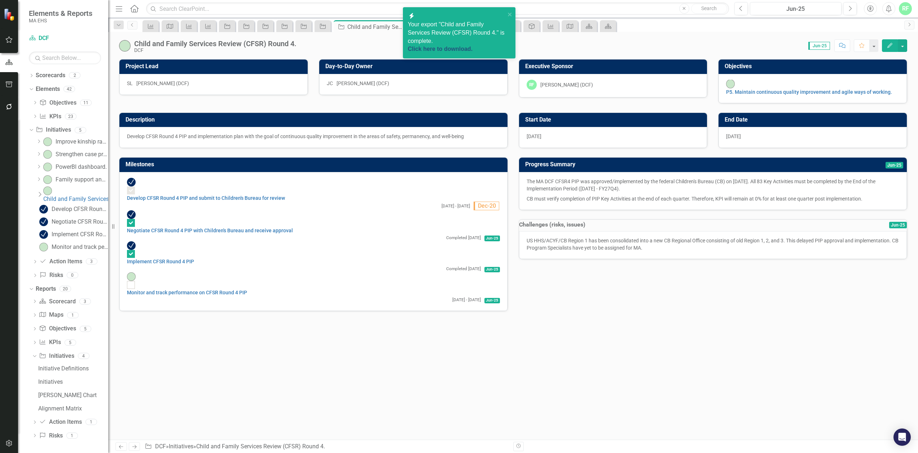
click at [444, 46] on link "Click here to download." at bounding box center [440, 49] width 65 height 6
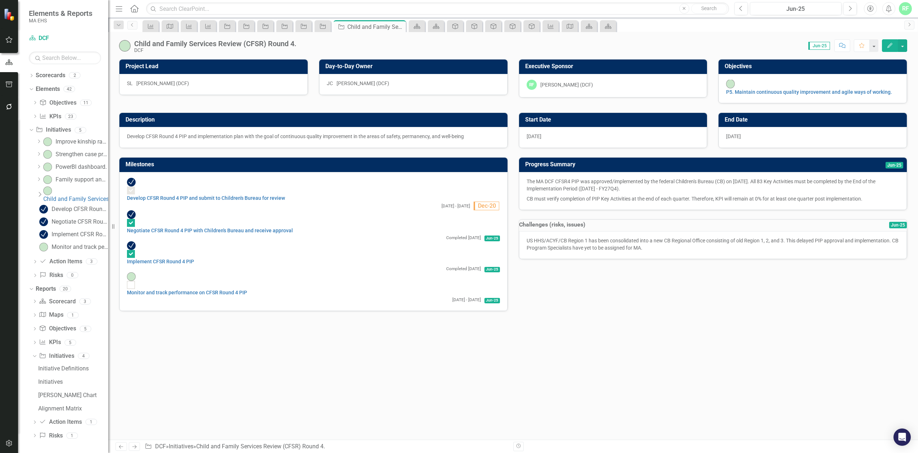
click at [742, 326] on div "Project Lead SL [PERSON_NAME] (DCF) Day-to-Day Owner [PERSON_NAME] (DCF) Execut…" at bounding box center [513, 249] width 810 height 381
